Goal: Task Accomplishment & Management: Use online tool/utility

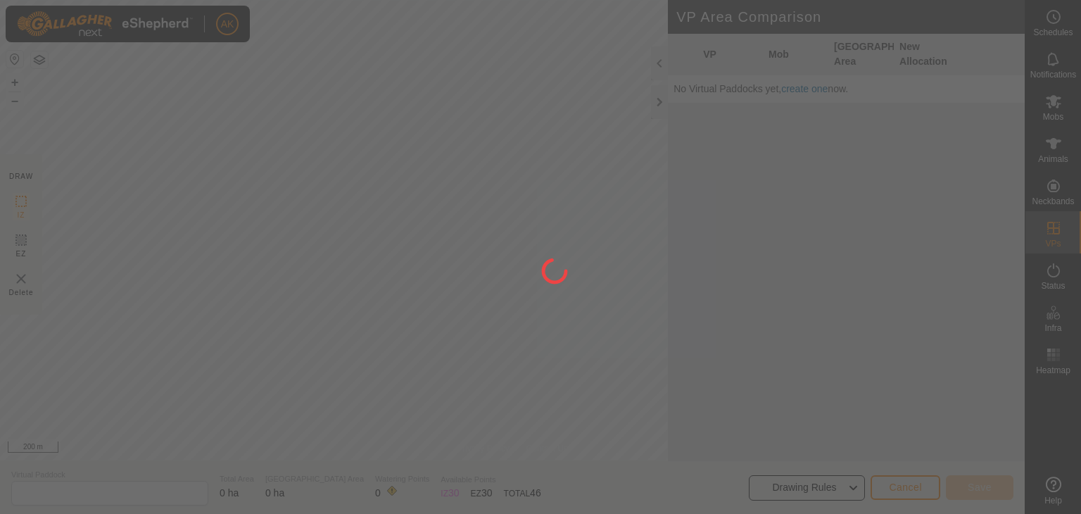
type input "[DATE] 144938-VP028"
